Goal: Complete application form

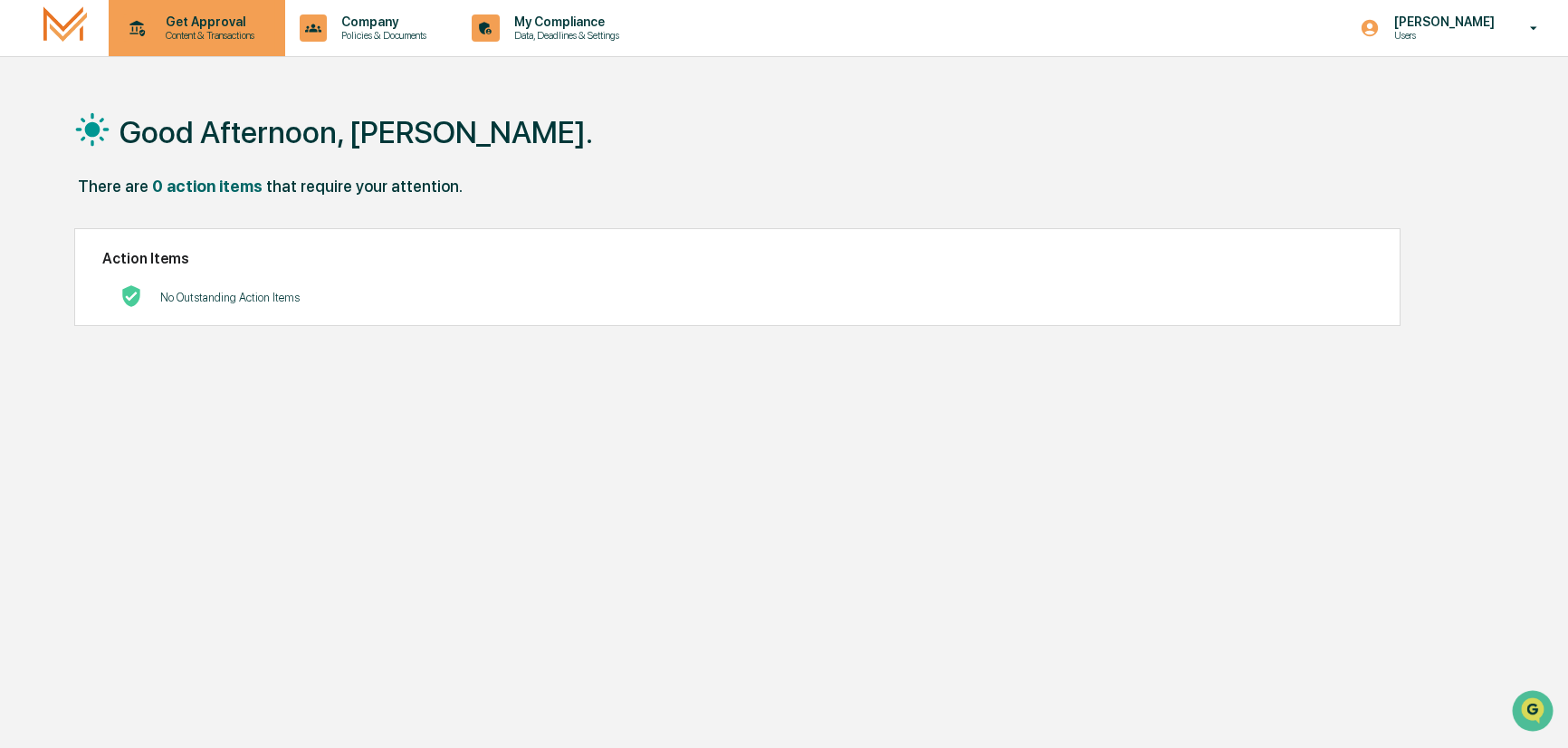
click at [201, 15] on p "Get Approval" at bounding box center [207, 22] width 112 height 15
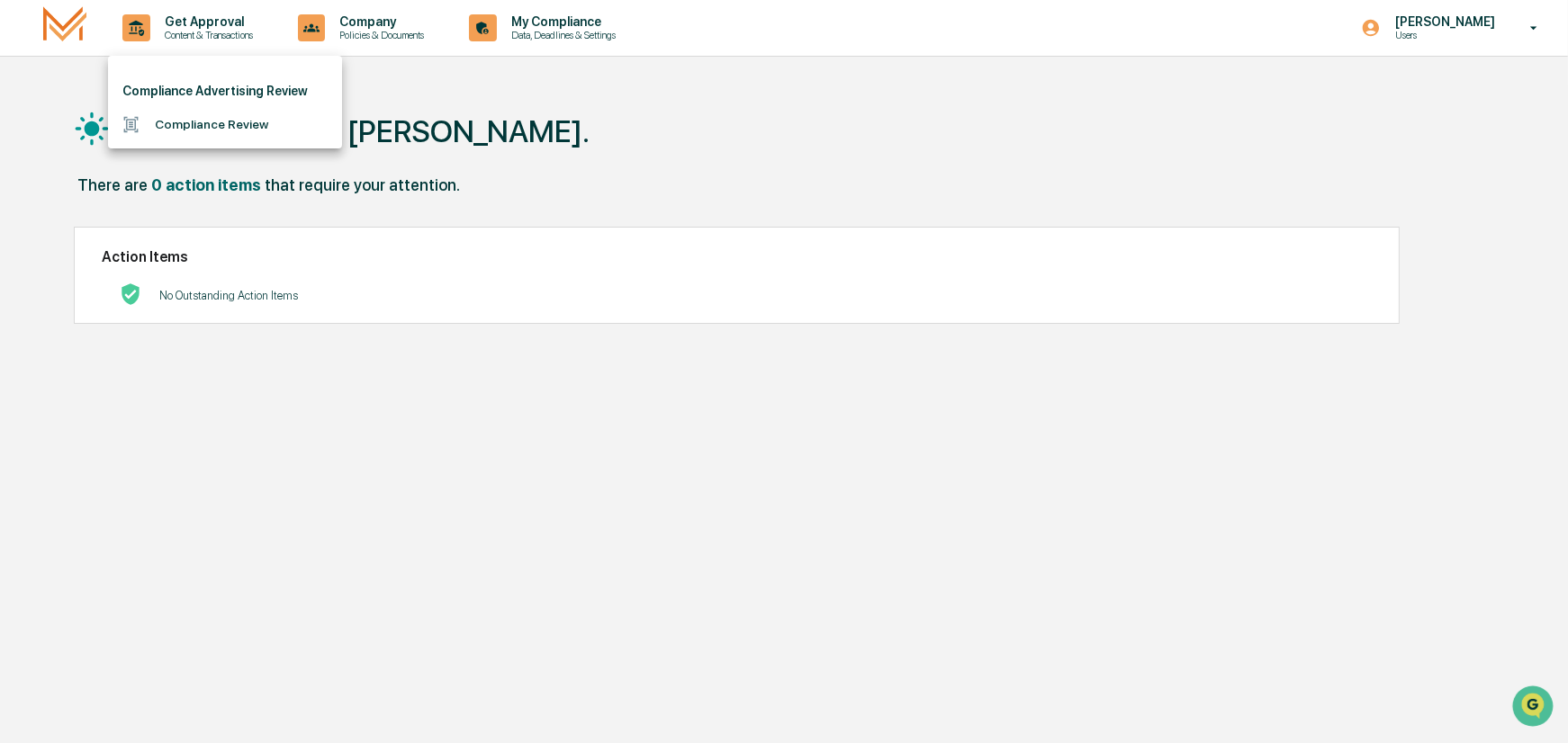
click at [202, 122] on li "Compliance Review" at bounding box center [225, 125] width 234 height 33
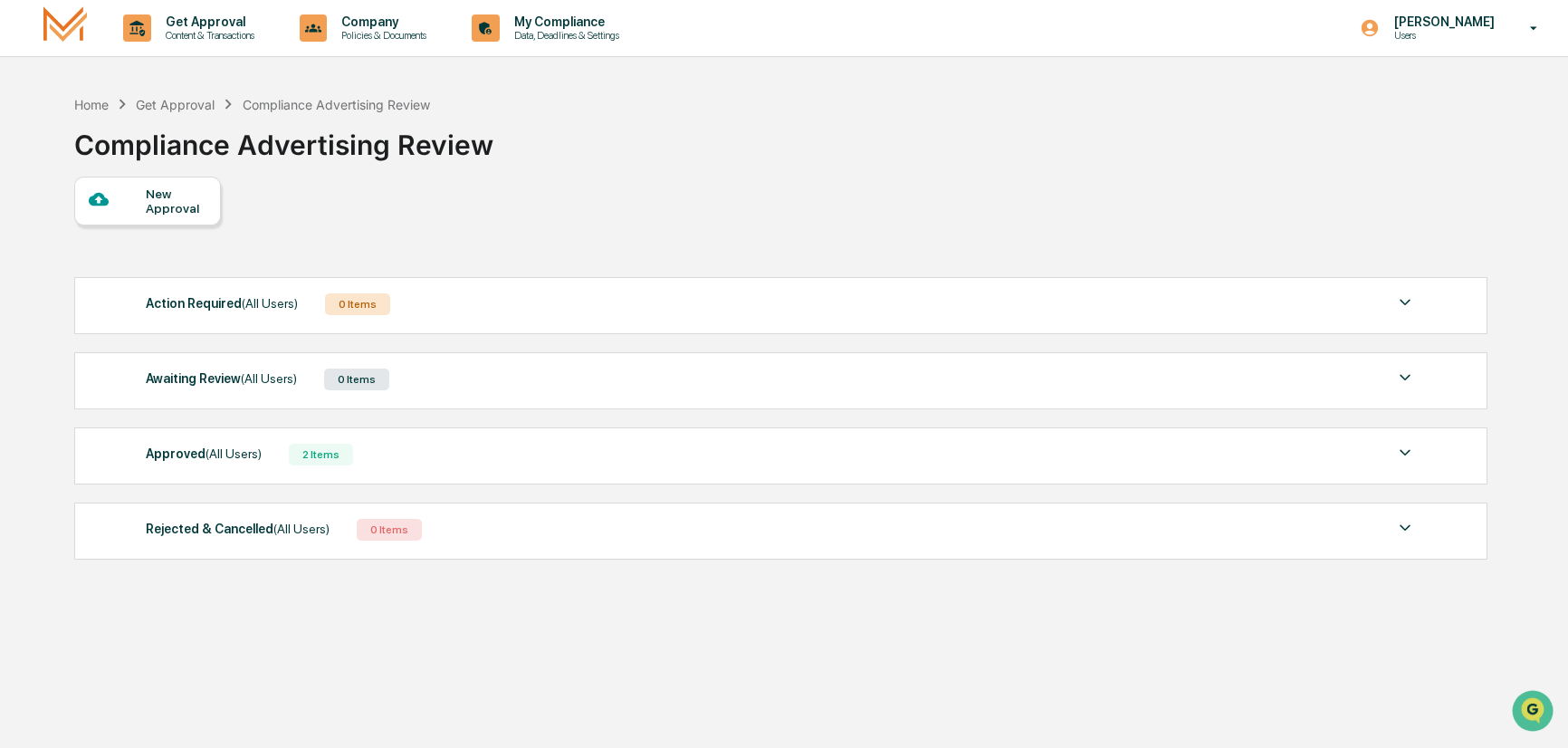
click at [154, 198] on div "New Approval" at bounding box center [176, 201] width 61 height 29
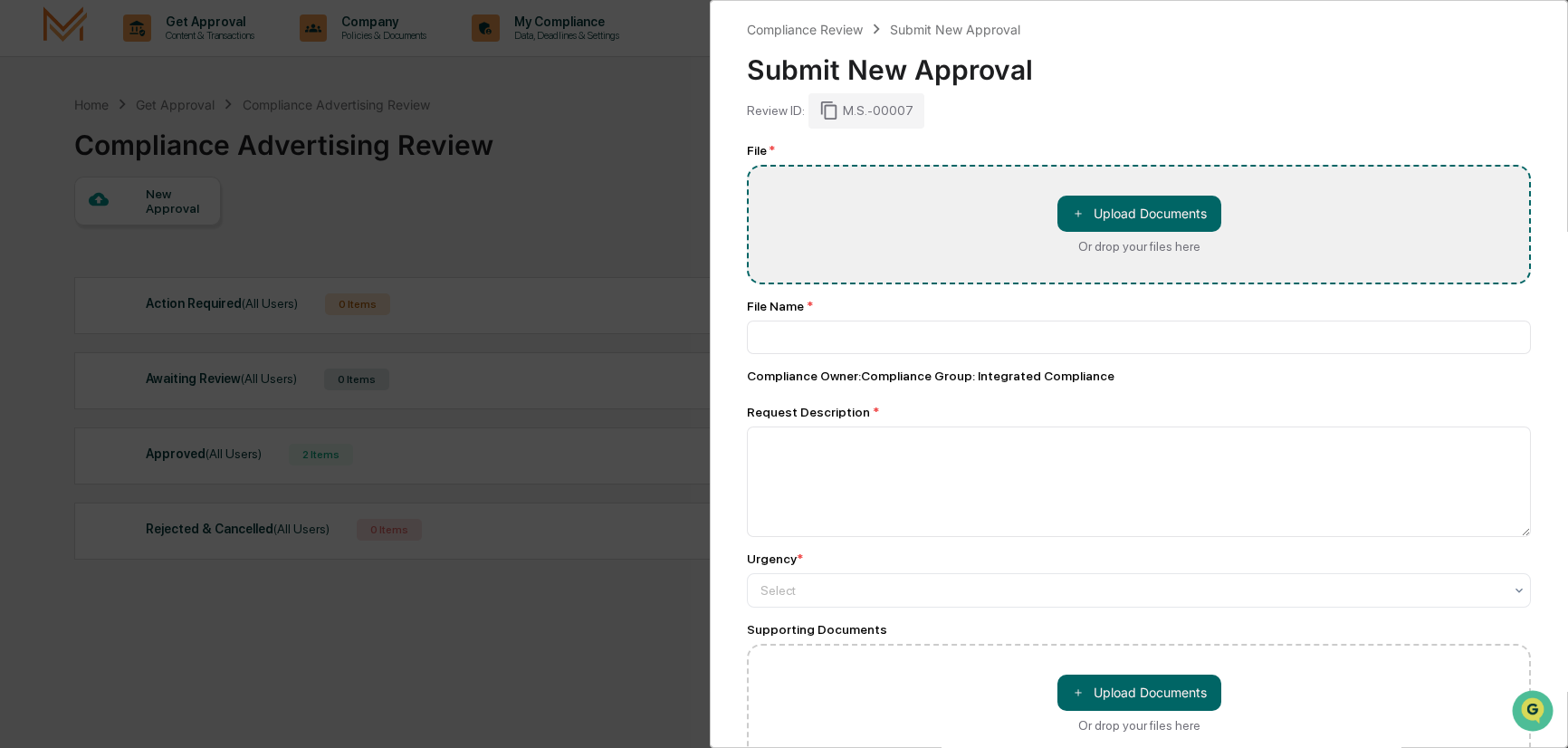
type input "**********"
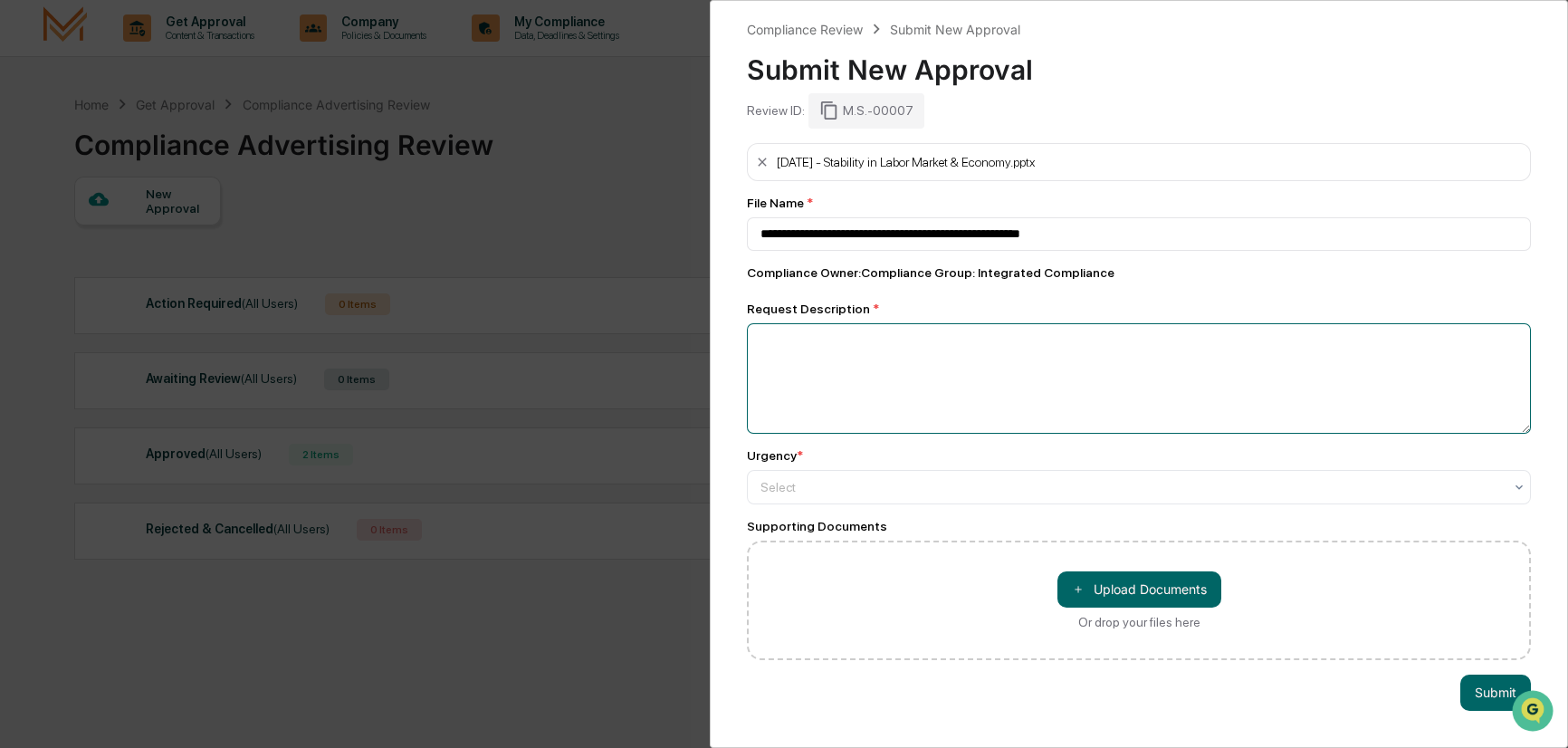
click at [865, 358] on textarea at bounding box center [1138, 379] width 784 height 111
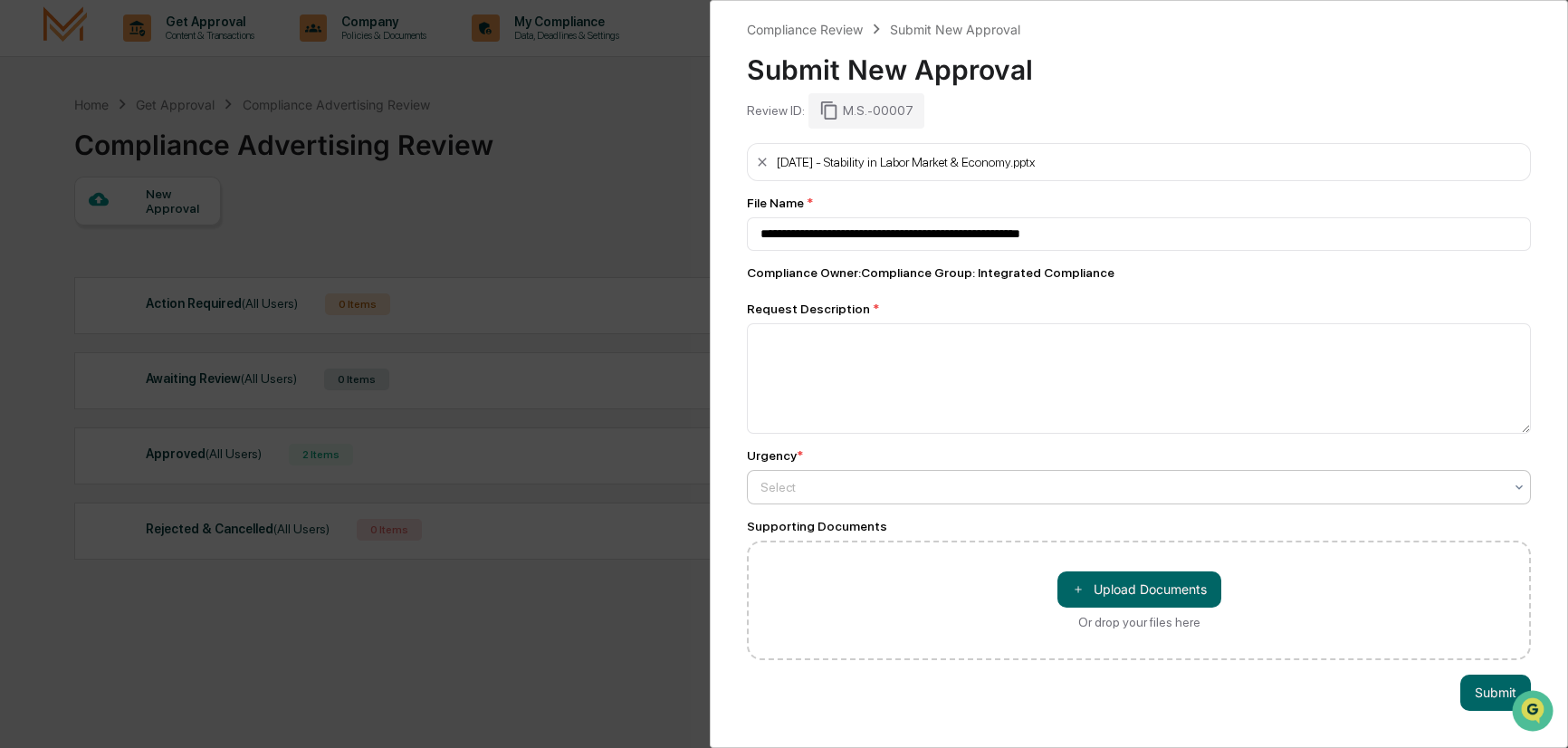
click at [1512, 487] on icon at bounding box center [1519, 487] width 15 height 15
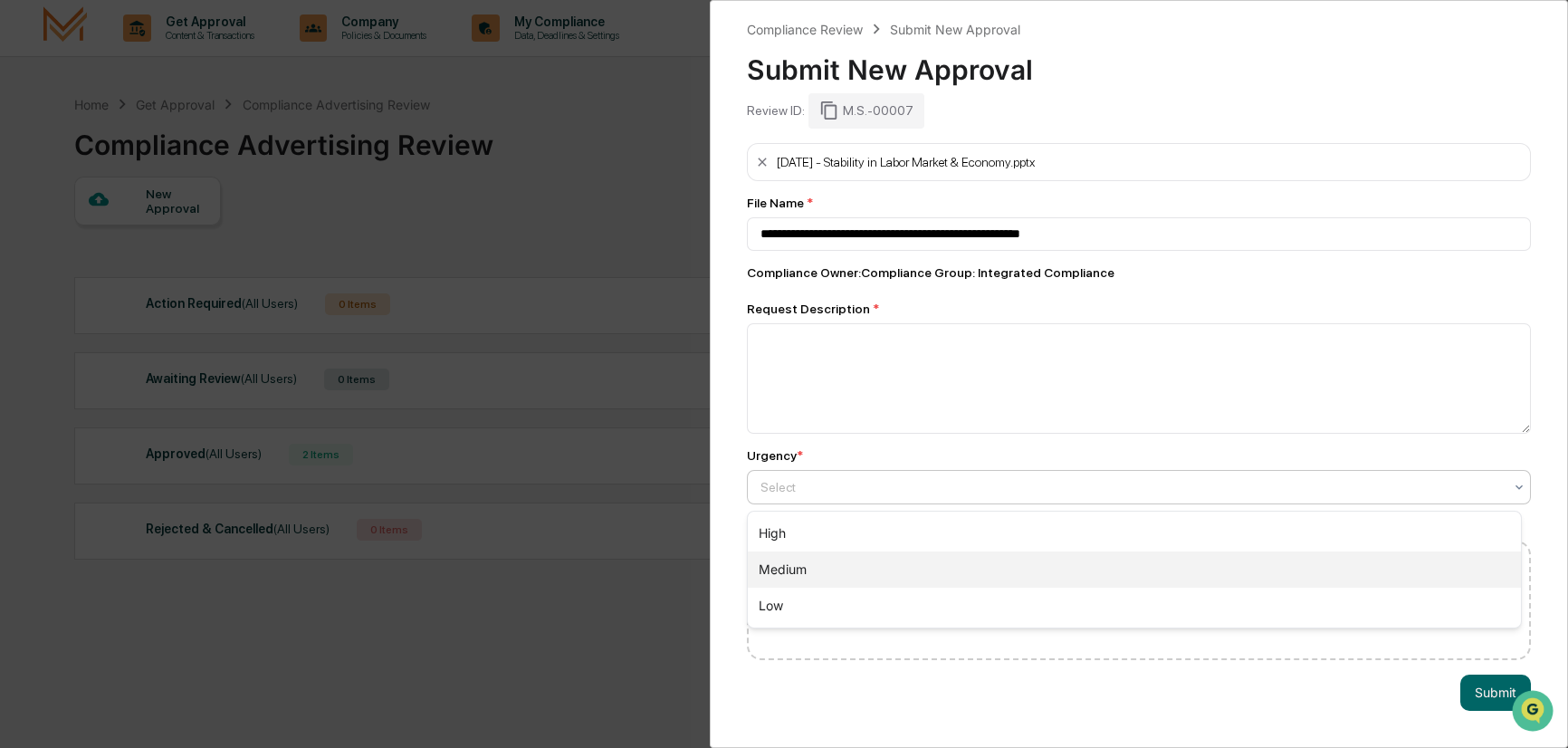
click at [1386, 566] on div "Medium" at bounding box center [1134, 570] width 773 height 36
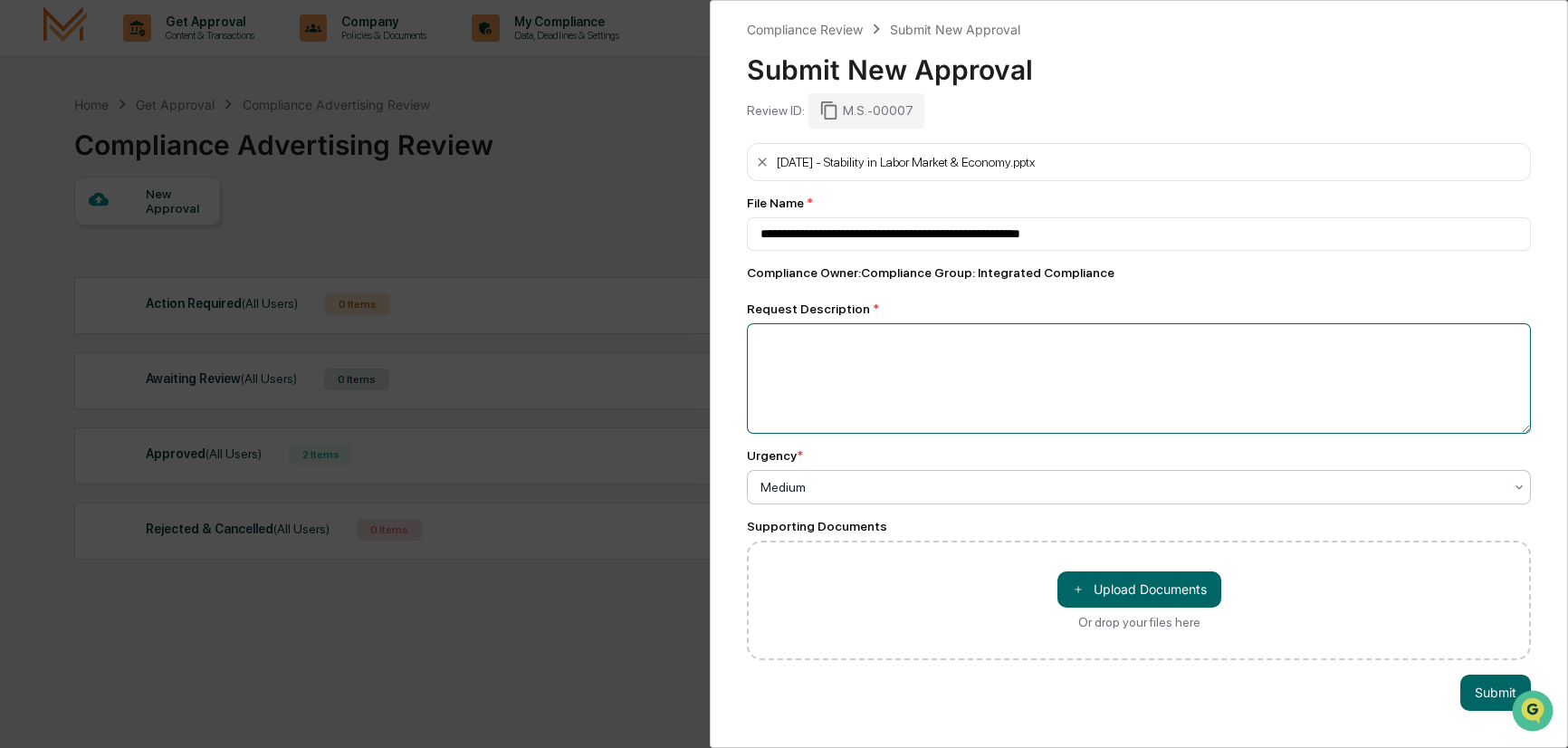
click at [933, 343] on textarea at bounding box center [1138, 379] width 784 height 111
type textarea "**********"
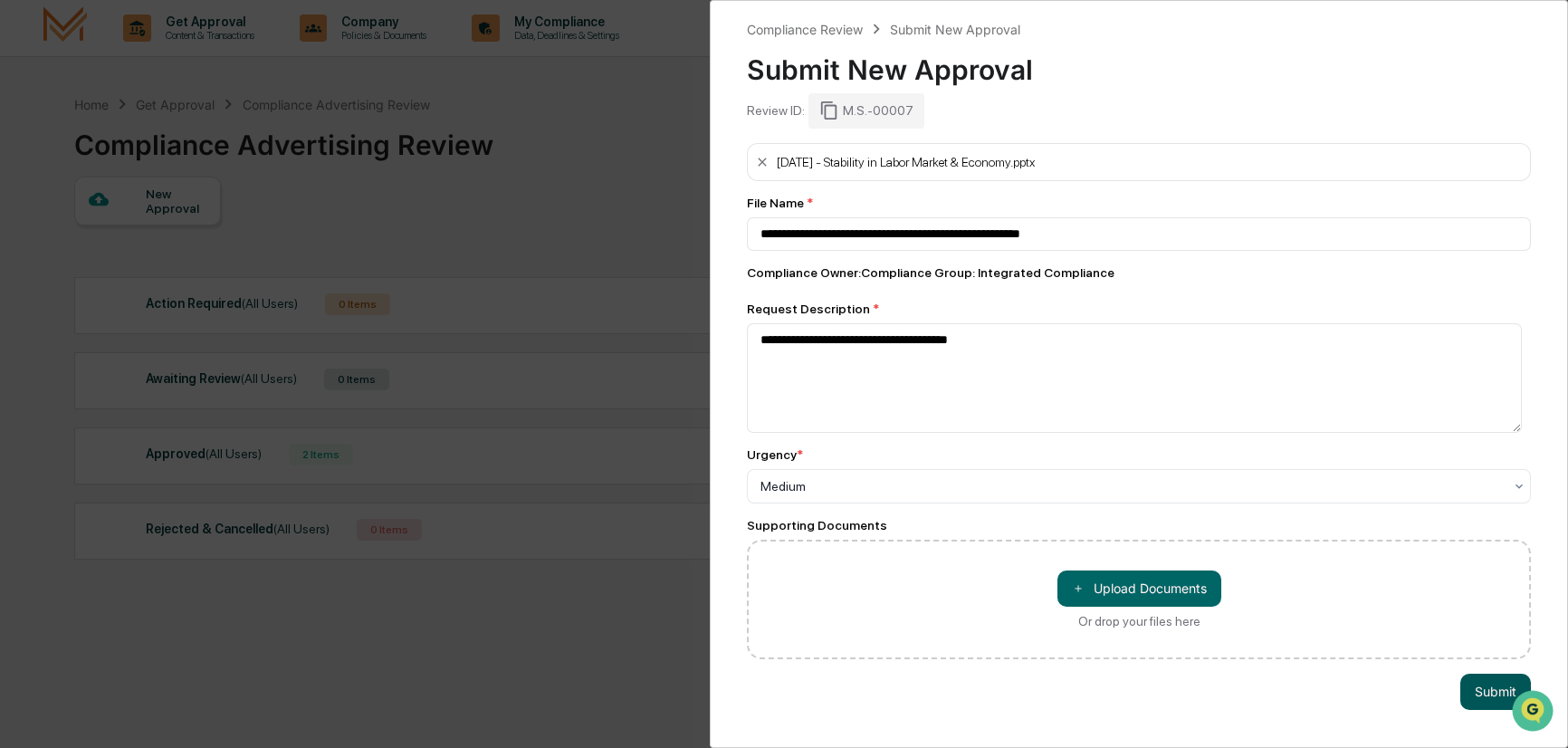
click at [1473, 694] on button "Submit" at bounding box center [1495, 692] width 70 height 36
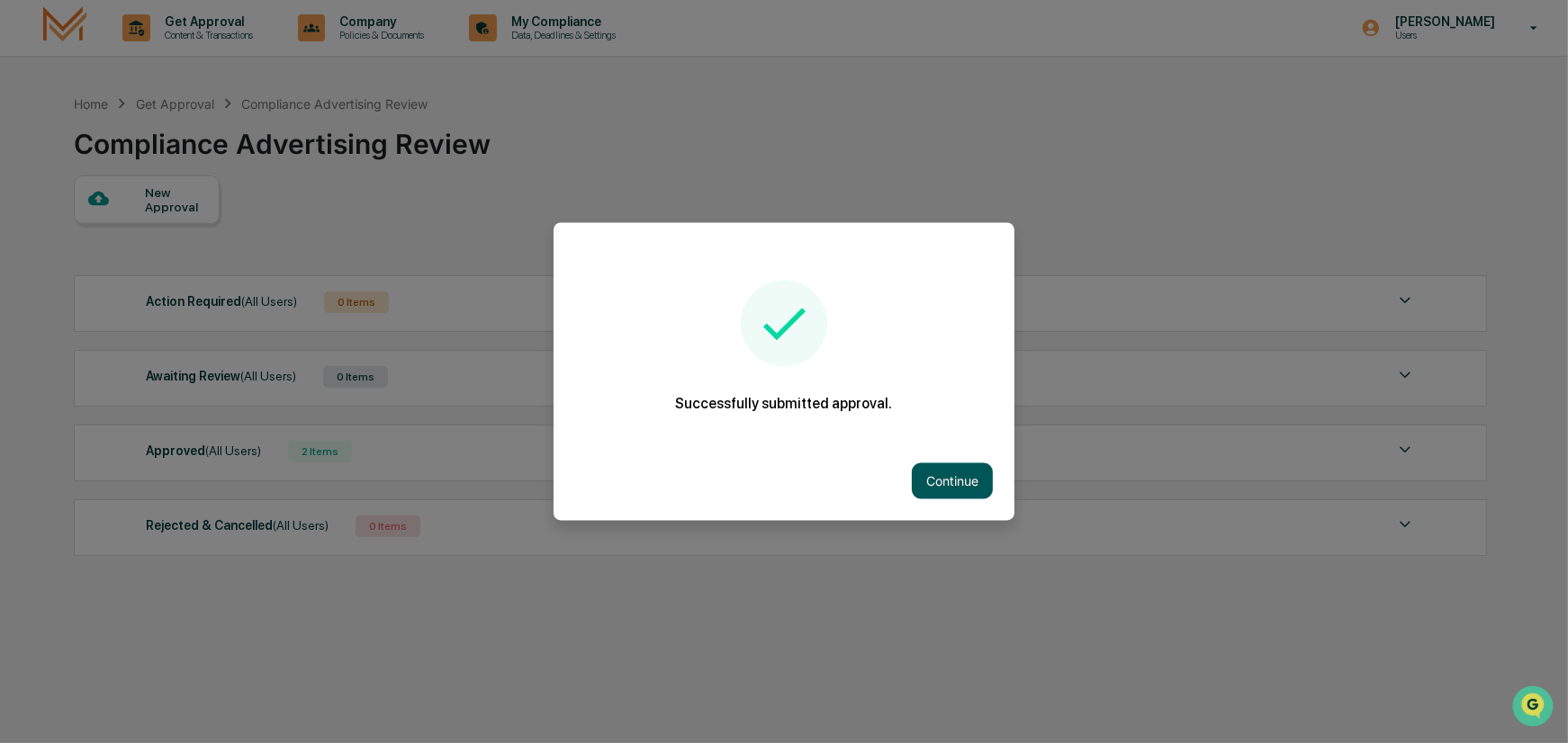
click at [948, 486] on button "Continue" at bounding box center [953, 481] width 81 height 36
